Goal: Information Seeking & Learning: Learn about a topic

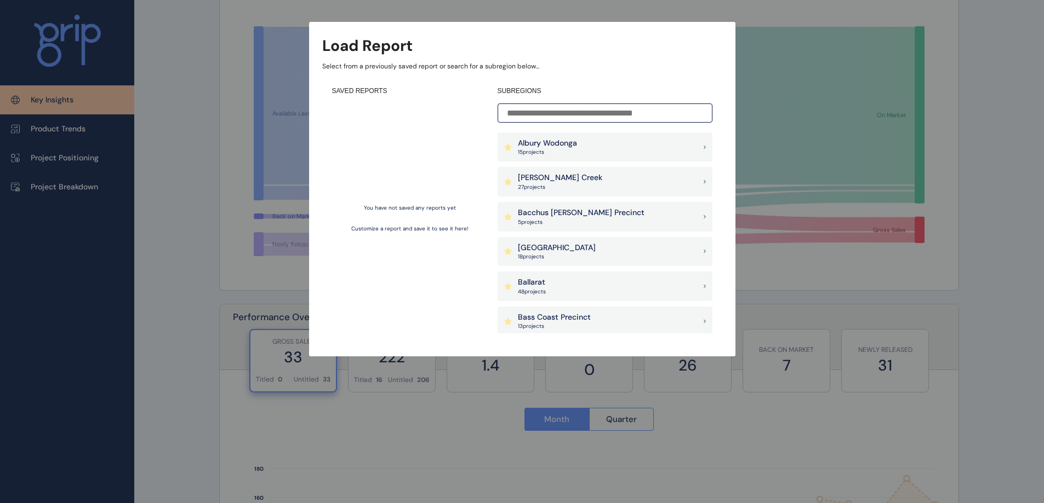
scroll to position [109, 0]
click at [551, 171] on div "[PERSON_NAME] Creek 27 project s" at bounding box center [604, 182] width 215 height 30
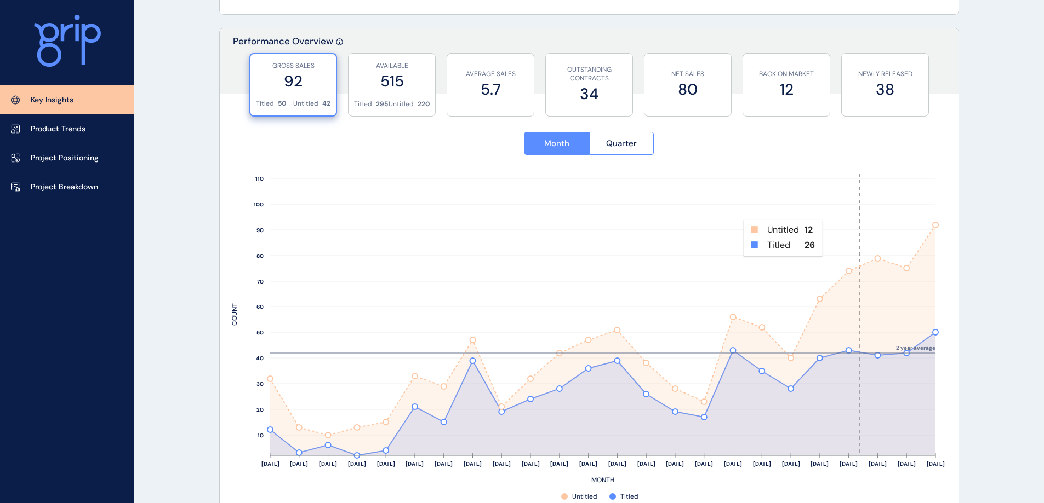
scroll to position [384, 0]
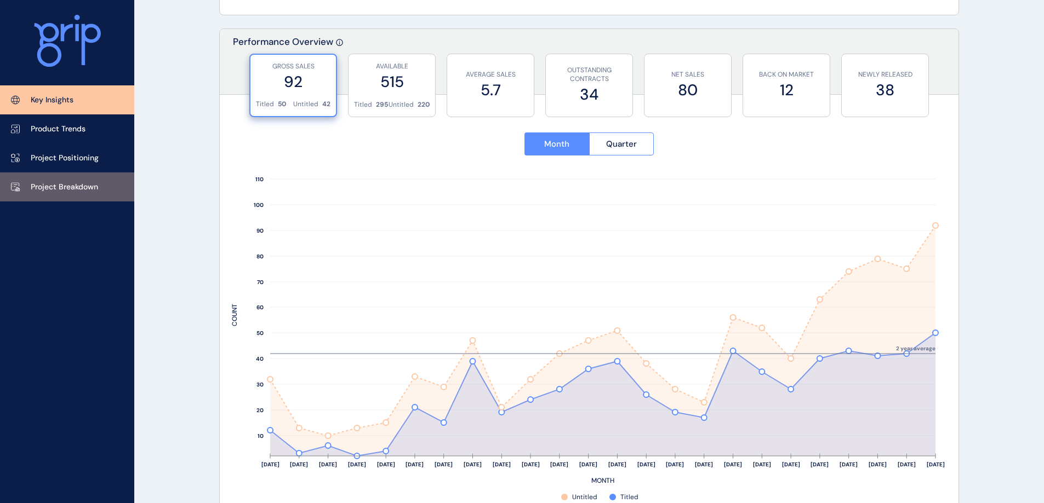
click at [40, 185] on p "Project Breakdown" at bounding box center [64, 187] width 67 height 11
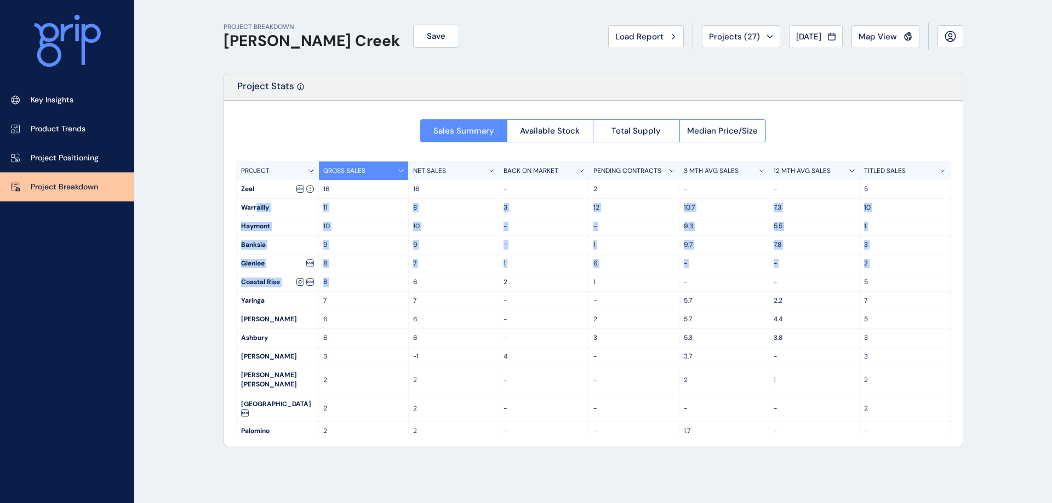
drag, startPoint x: 256, startPoint y: 215, endPoint x: 412, endPoint y: 277, distance: 168.2
click at [412, 277] on div "PROJECT GROSS SALES NET SALES BACK ON MARKET PENDING CONTRACTS 3 MTH AVG SALES …" at bounding box center [593, 298] width 714 height 274
click at [193, 288] on div "PROJECT BREAKDOWN [PERSON_NAME] Creek Save Load Report Projects ( 27 ) [DATE] 2…" at bounding box center [526, 251] width 1052 height 503
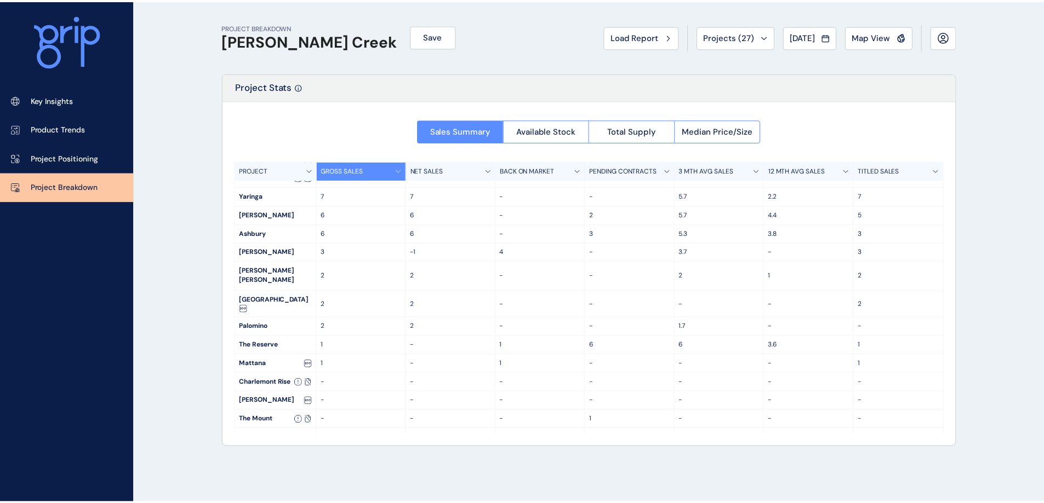
scroll to position [117, 0]
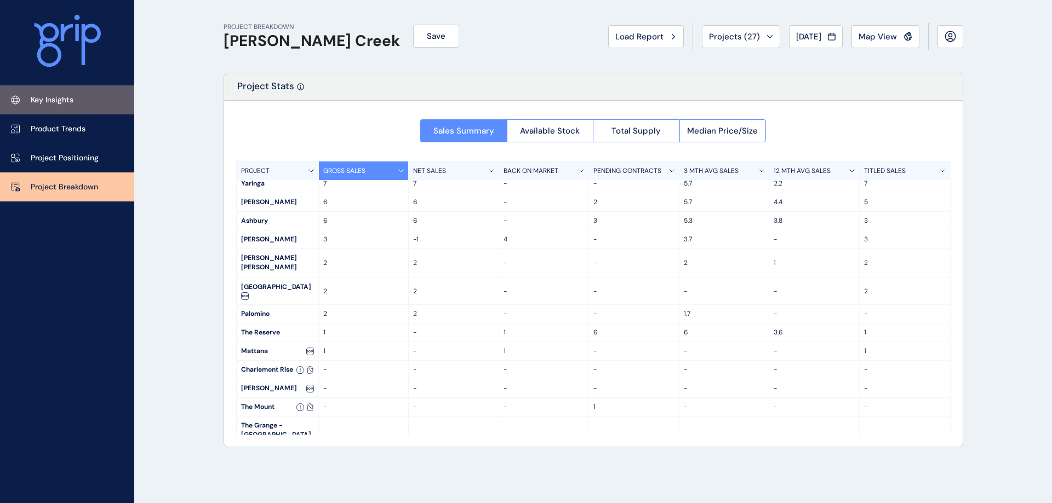
click at [88, 102] on link "Key Insights" at bounding box center [67, 99] width 134 height 29
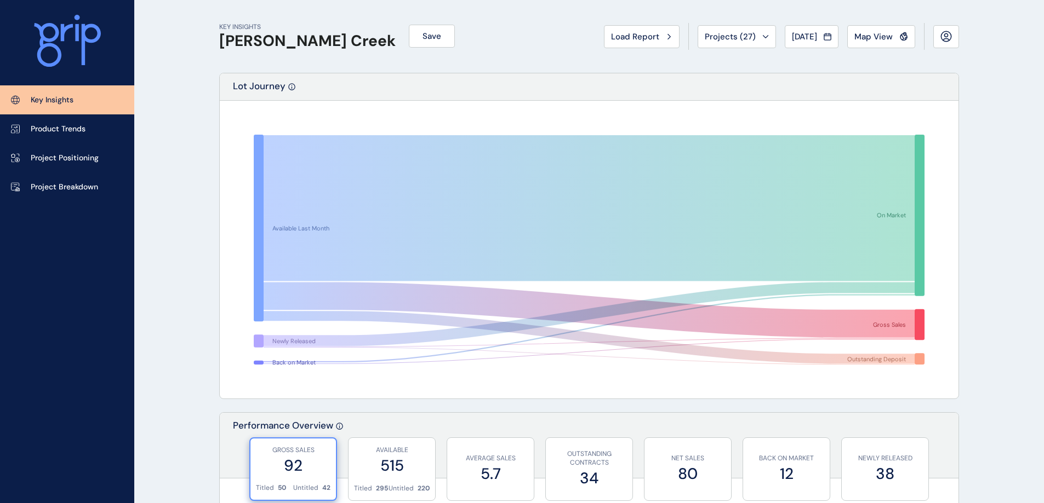
click at [639, 39] on span "Load Report" at bounding box center [635, 36] width 48 height 11
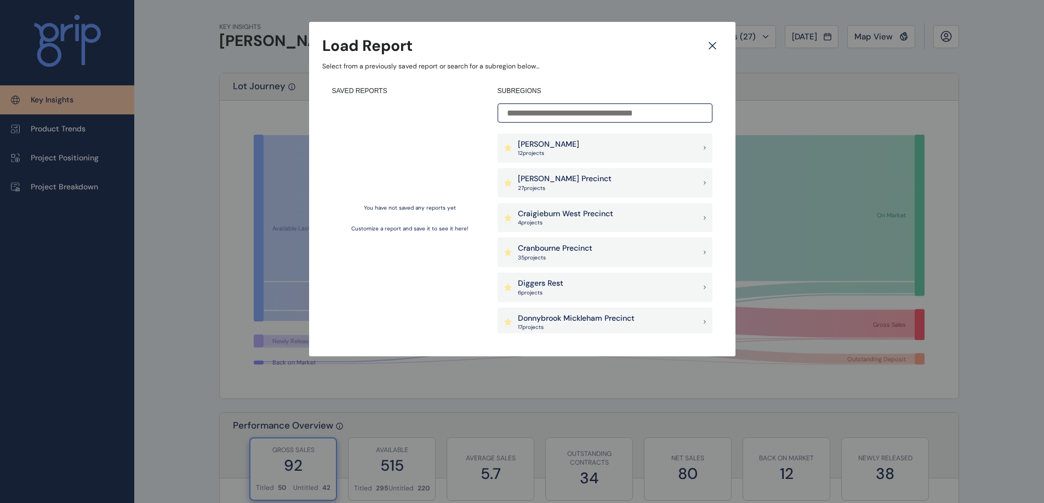
click at [537, 209] on div "Craigieburn West Precinct 4 project s" at bounding box center [604, 218] width 215 height 30
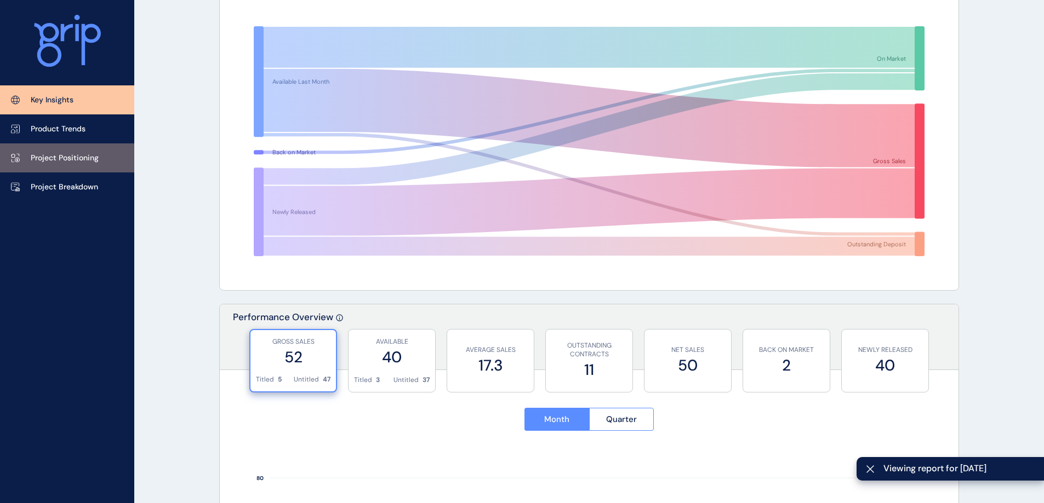
scroll to position [109, 0]
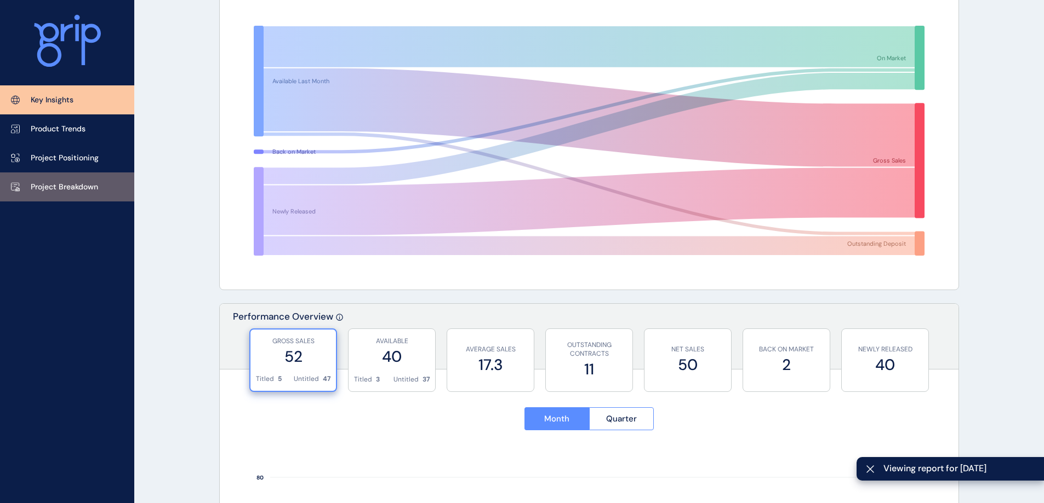
click at [82, 185] on p "Project Breakdown" at bounding box center [64, 187] width 67 height 11
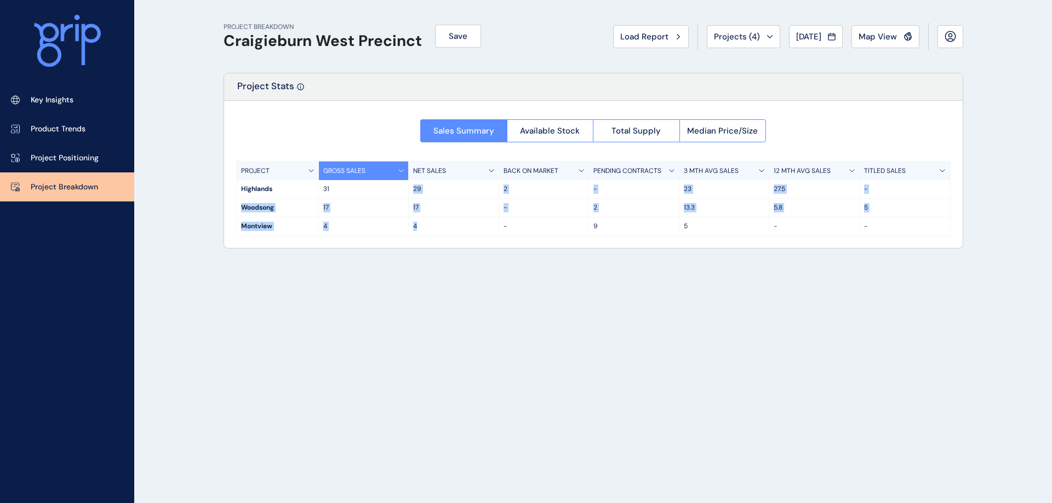
drag, startPoint x: 429, startPoint y: 192, endPoint x: 451, endPoint y: 268, distance: 78.7
click at [457, 237] on div "Sales Summary Available Stock Total Supply Median Price/Size PROJECT GROSS SALE…" at bounding box center [593, 174] width 738 height 147
click at [444, 296] on div "PROJECT BREAKDOWN Craigieburn West Precinct Save Load Report Projects ( 4 ) [DA…" at bounding box center [593, 251] width 767 height 503
click at [620, 38] on span "Load Report" at bounding box center [644, 36] width 48 height 11
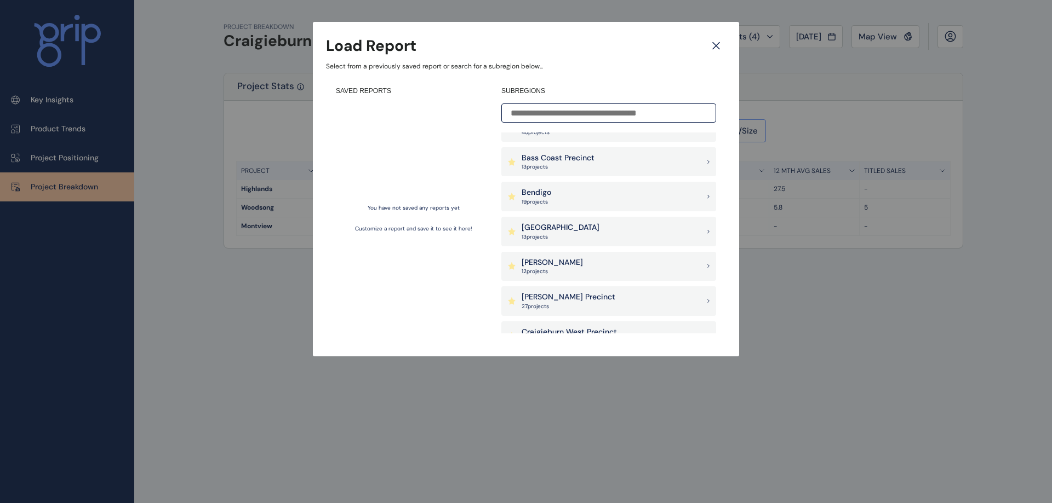
click at [552, 266] on p "[PERSON_NAME]" at bounding box center [552, 262] width 61 height 11
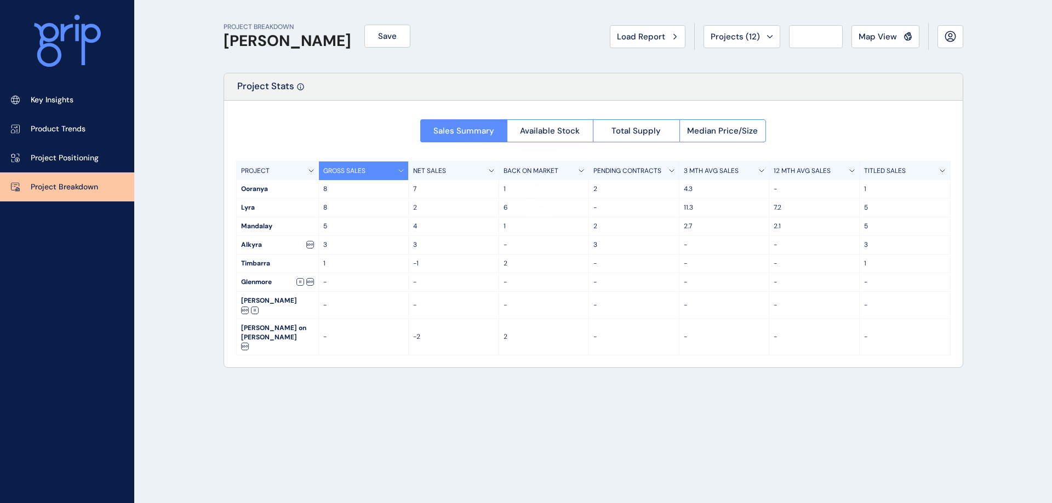
scroll to position [164, 0]
click at [658, 41] on div "Load Report" at bounding box center [647, 36] width 61 height 11
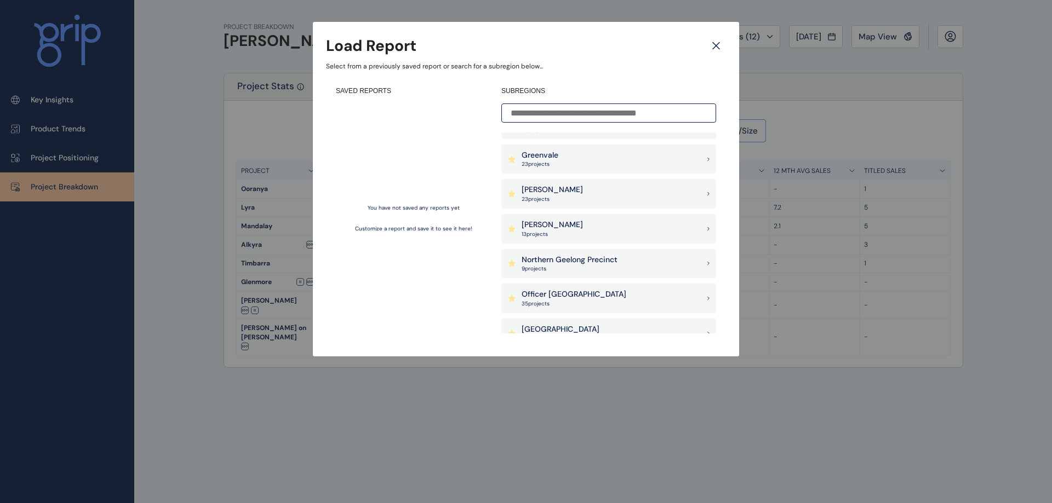
click at [549, 165] on p "23 project s" at bounding box center [540, 165] width 37 height 8
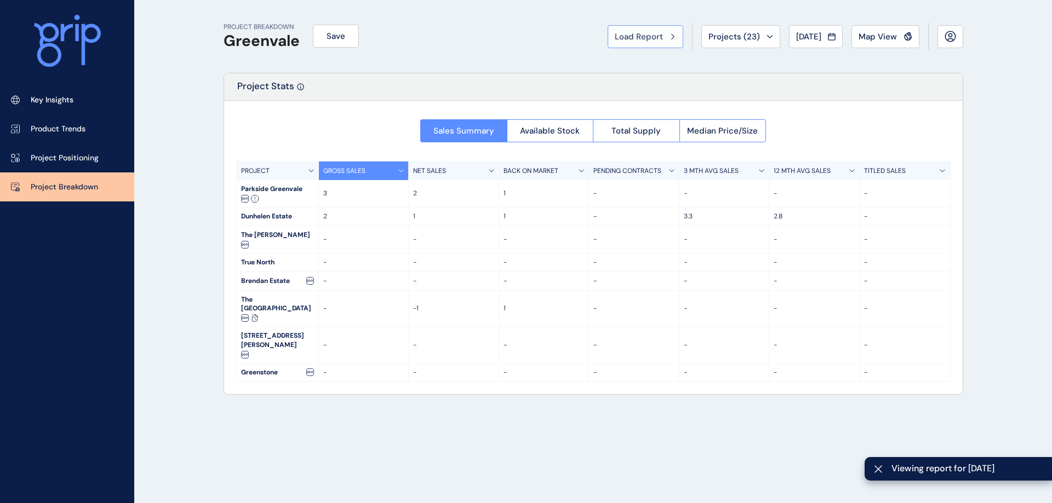
click at [658, 34] on div "Load Report" at bounding box center [645, 36] width 61 height 11
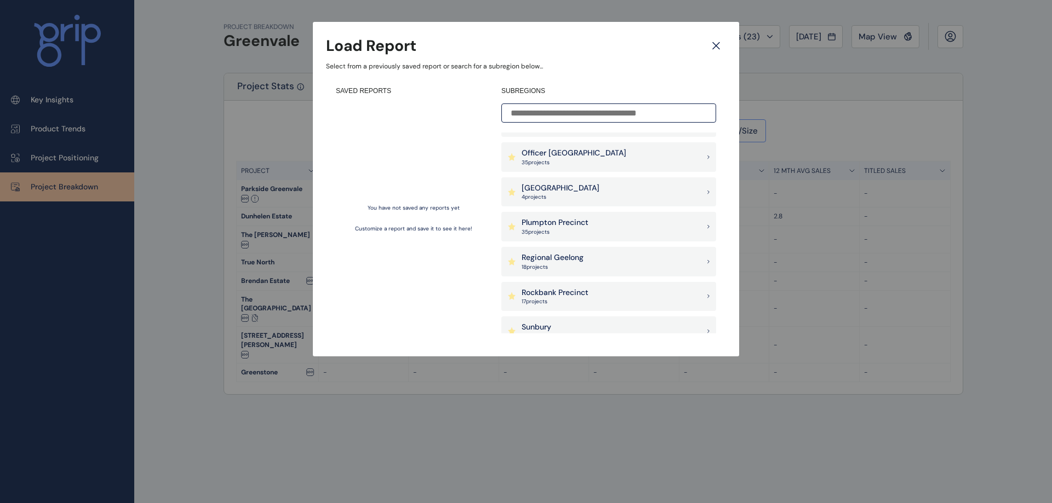
click at [565, 262] on div "Regional Geelong 18 project s" at bounding box center [553, 262] width 62 height 19
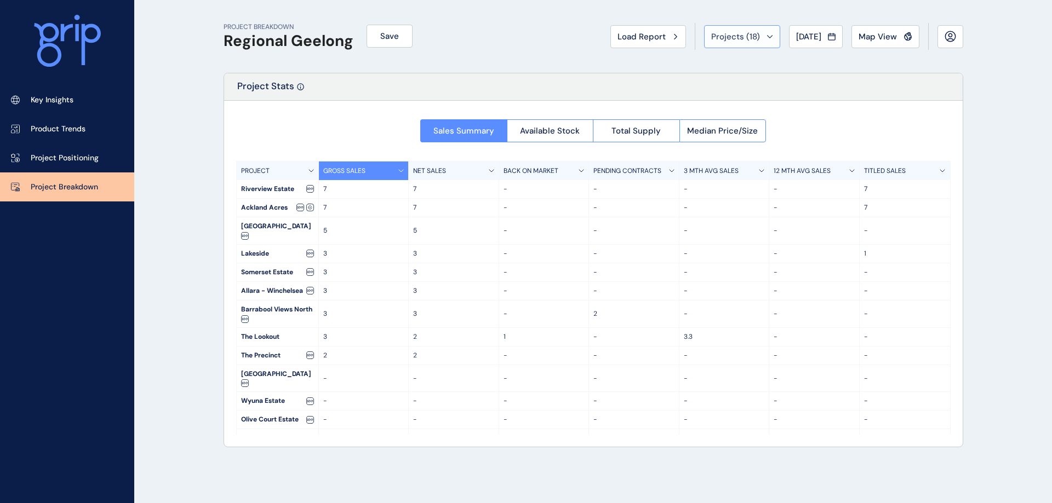
click at [738, 39] on span "Projects ( 18 )" at bounding box center [735, 36] width 49 height 11
click at [648, 40] on span "Load Report" at bounding box center [641, 36] width 48 height 11
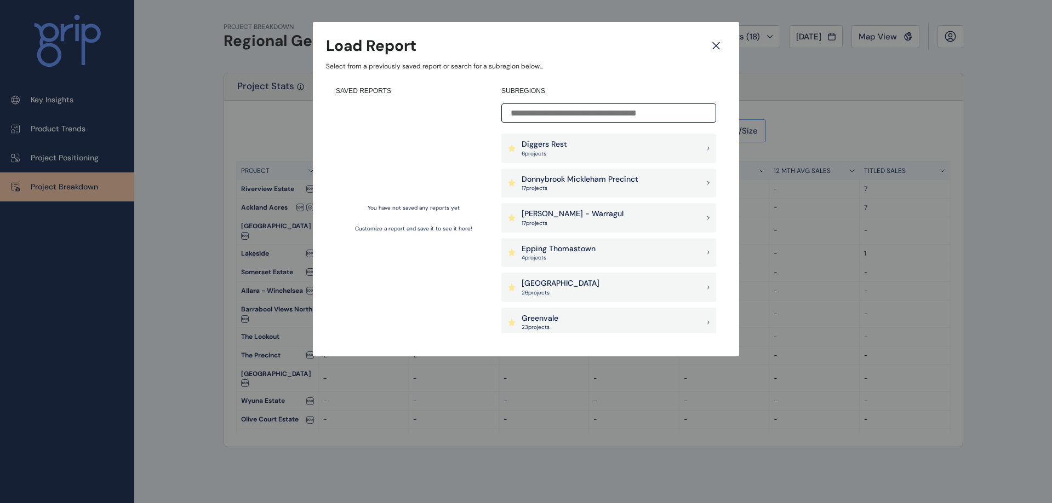
click at [540, 172] on div "Donnybrook Mickleham Precinct 17 project s" at bounding box center [608, 184] width 215 height 30
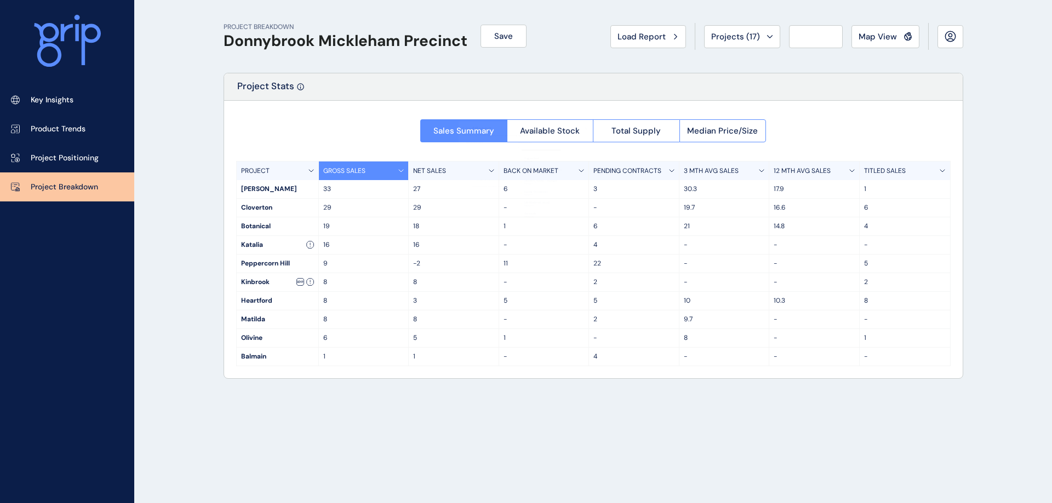
scroll to position [422, 0]
click at [636, 41] on span "Load Report" at bounding box center [641, 36] width 48 height 11
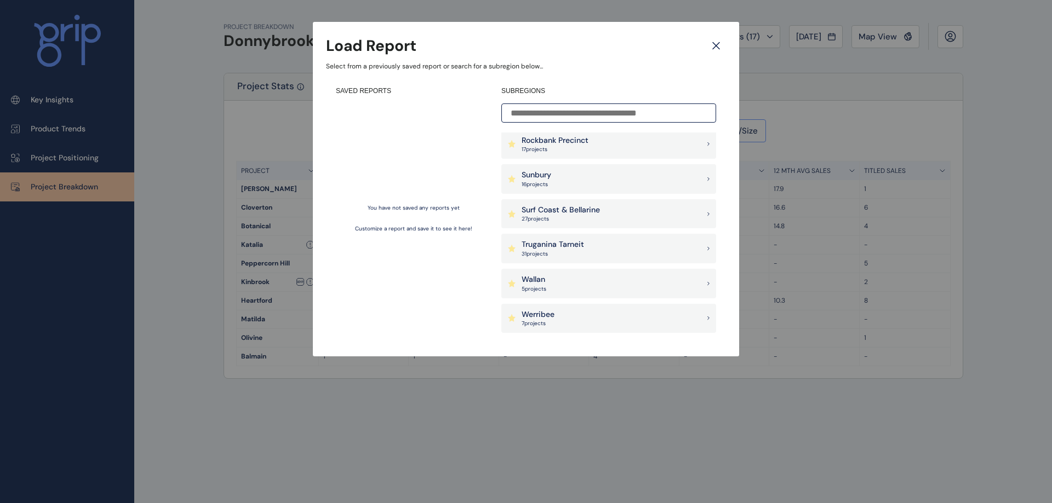
click at [576, 221] on p "27 project s" at bounding box center [561, 219] width 78 height 8
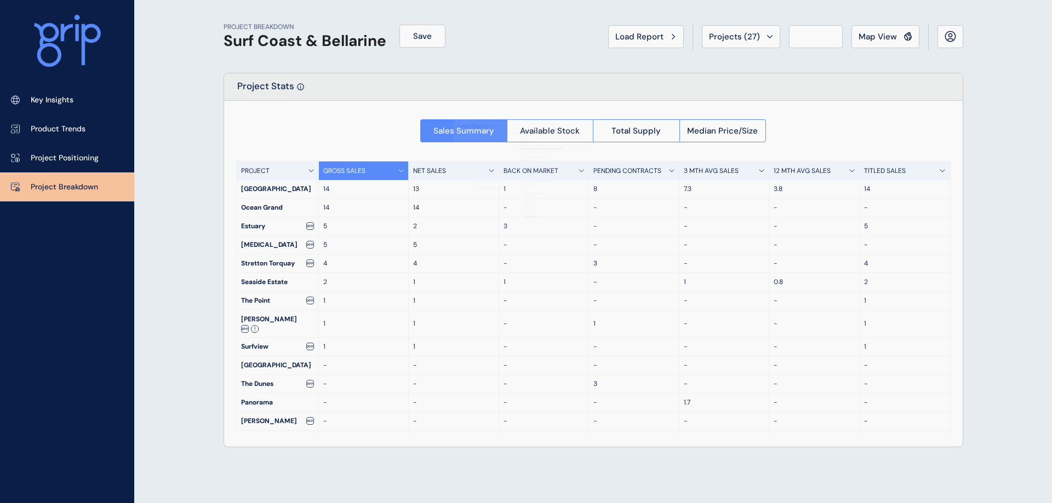
scroll to position [876, 0]
drag, startPoint x: 325, startPoint y: 205, endPoint x: 583, endPoint y: 228, distance: 259.6
click at [584, 229] on div "PROJECT GROSS SALES NET SALES BACK ON MARKET PENDING CONTRACTS 3 MTH AVG SALES …" at bounding box center [593, 298] width 714 height 274
click at [651, 126] on span "Total Supply" at bounding box center [635, 130] width 49 height 11
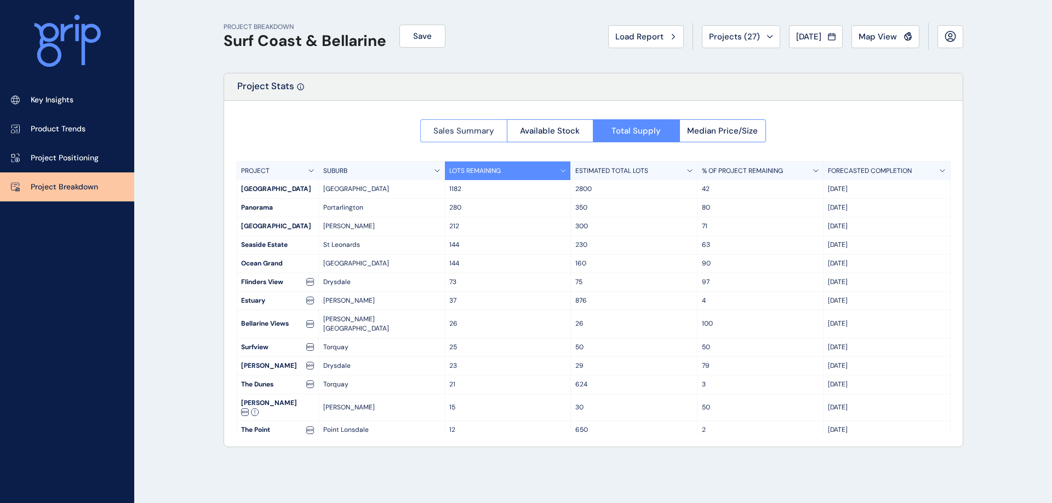
click at [467, 139] on button "Sales Summary" at bounding box center [463, 130] width 87 height 23
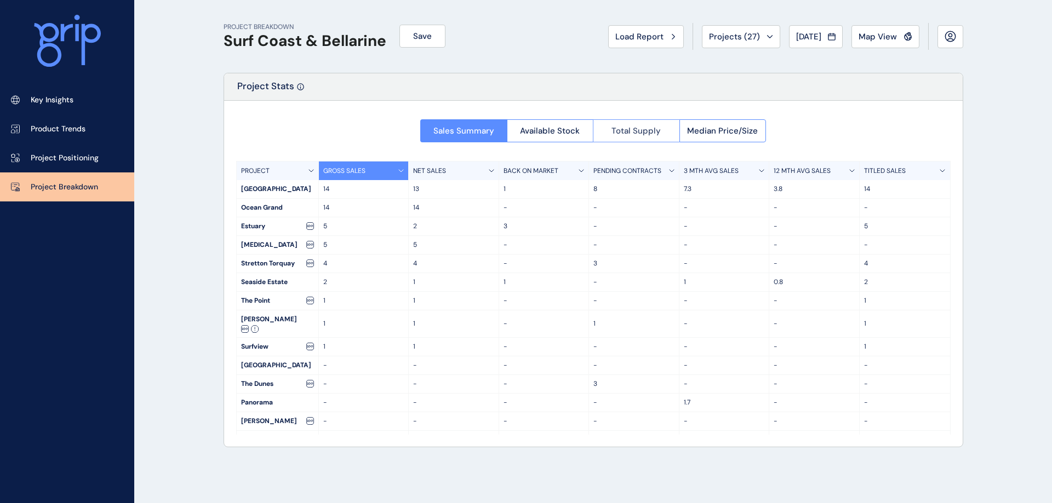
click at [618, 134] on span "Total Supply" at bounding box center [635, 130] width 49 height 11
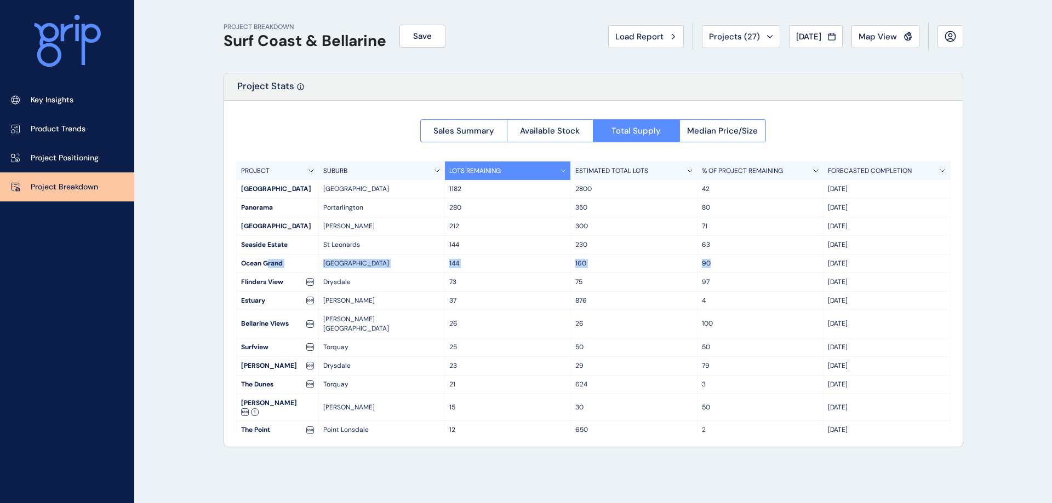
drag, startPoint x: 268, startPoint y: 261, endPoint x: 730, endPoint y: 268, distance: 461.9
click at [730, 268] on div "Ocean [GEOGRAPHIC_DATA] 144 160 90 Sep '27" at bounding box center [593, 264] width 713 height 19
click at [720, 263] on p "90" at bounding box center [760, 263] width 117 height 9
click at [817, 272] on div "90" at bounding box center [760, 264] width 126 height 18
drag, startPoint x: 337, startPoint y: 206, endPoint x: 635, endPoint y: 209, distance: 298.0
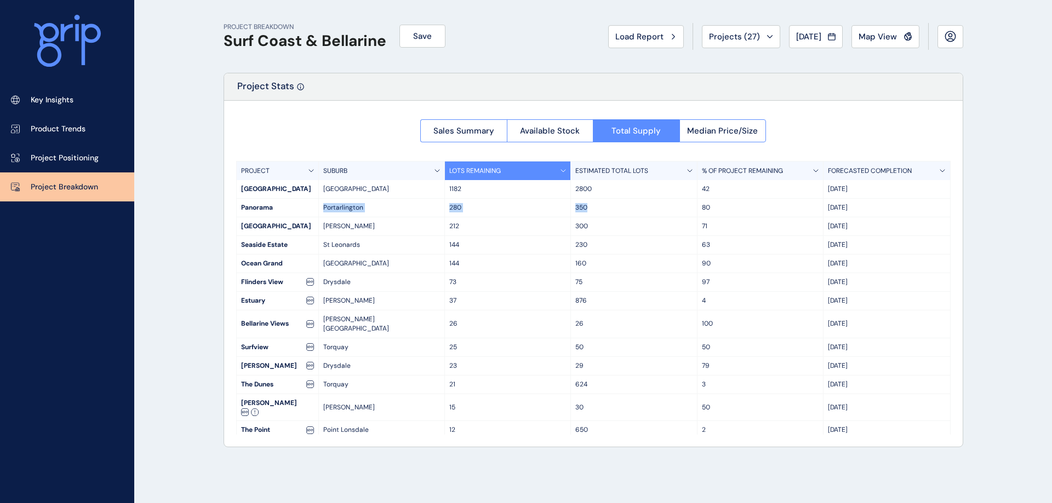
click at [635, 209] on div "Panorama Portarlington 280 350 80 Aug '28" at bounding box center [593, 208] width 713 height 19
click at [702, 212] on p "80" at bounding box center [760, 207] width 117 height 9
drag, startPoint x: 873, startPoint y: 211, endPoint x: 870, endPoint y: 222, distance: 11.3
click at [870, 222] on div "PROJECT SUBURB LOTS REMAINING ESTIMATED TOTAL LOTS % OF PROJECT REMAINING FOREC…" at bounding box center [593, 298] width 714 height 274
click at [870, 173] on p "FORECASTED COMPLETION" at bounding box center [870, 171] width 84 height 9
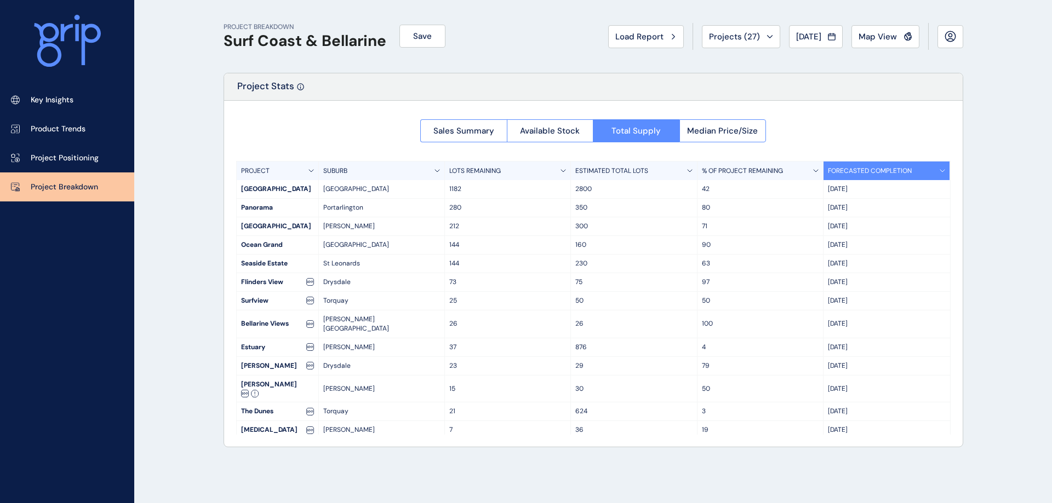
click at [871, 173] on p "FORECASTED COMPLETION" at bounding box center [870, 171] width 84 height 9
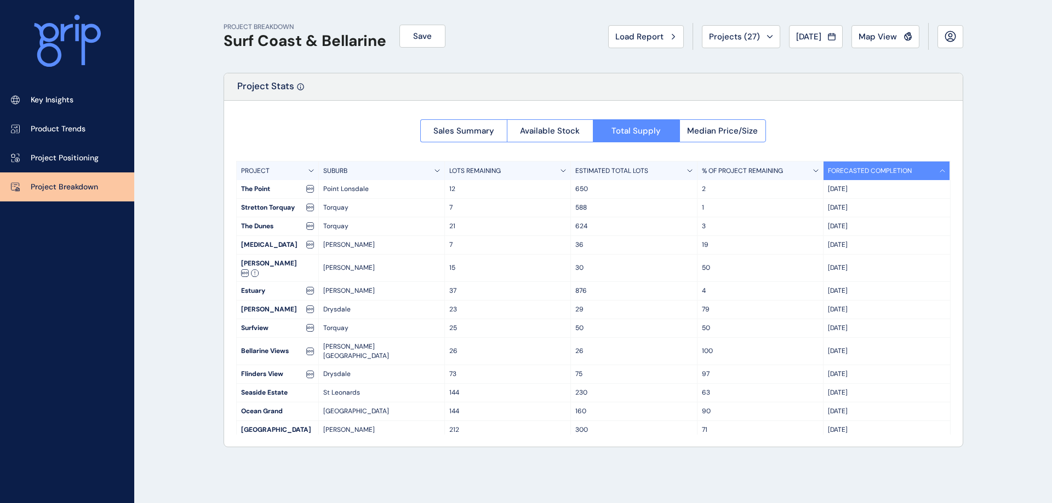
drag, startPoint x: 324, startPoint y: 190, endPoint x: 897, endPoint y: 408, distance: 613.6
click at [897, 408] on div "PROJECT SUBURB LOTS REMAINING ESTIMATED TOTAL LOTS % OF PROJECT REMAINING FOREC…" at bounding box center [593, 298] width 714 height 274
